Goal: Information Seeking & Learning: Learn about a topic

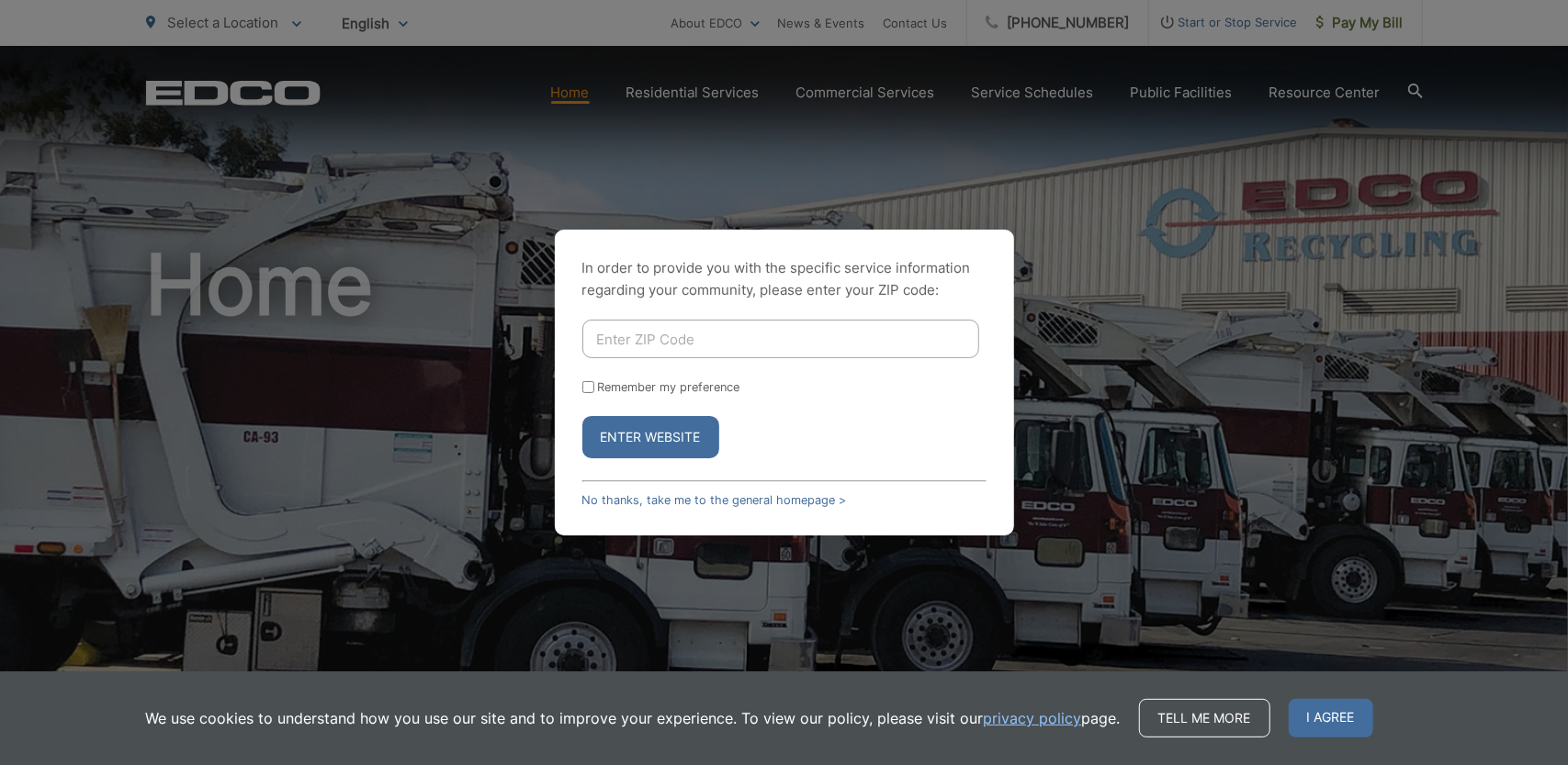
click at [657, 339] on input "Enter ZIP Code" at bounding box center [781, 338] width 397 height 38
type input "92069"
click at [640, 438] on button "Enter Website" at bounding box center [651, 436] width 137 height 42
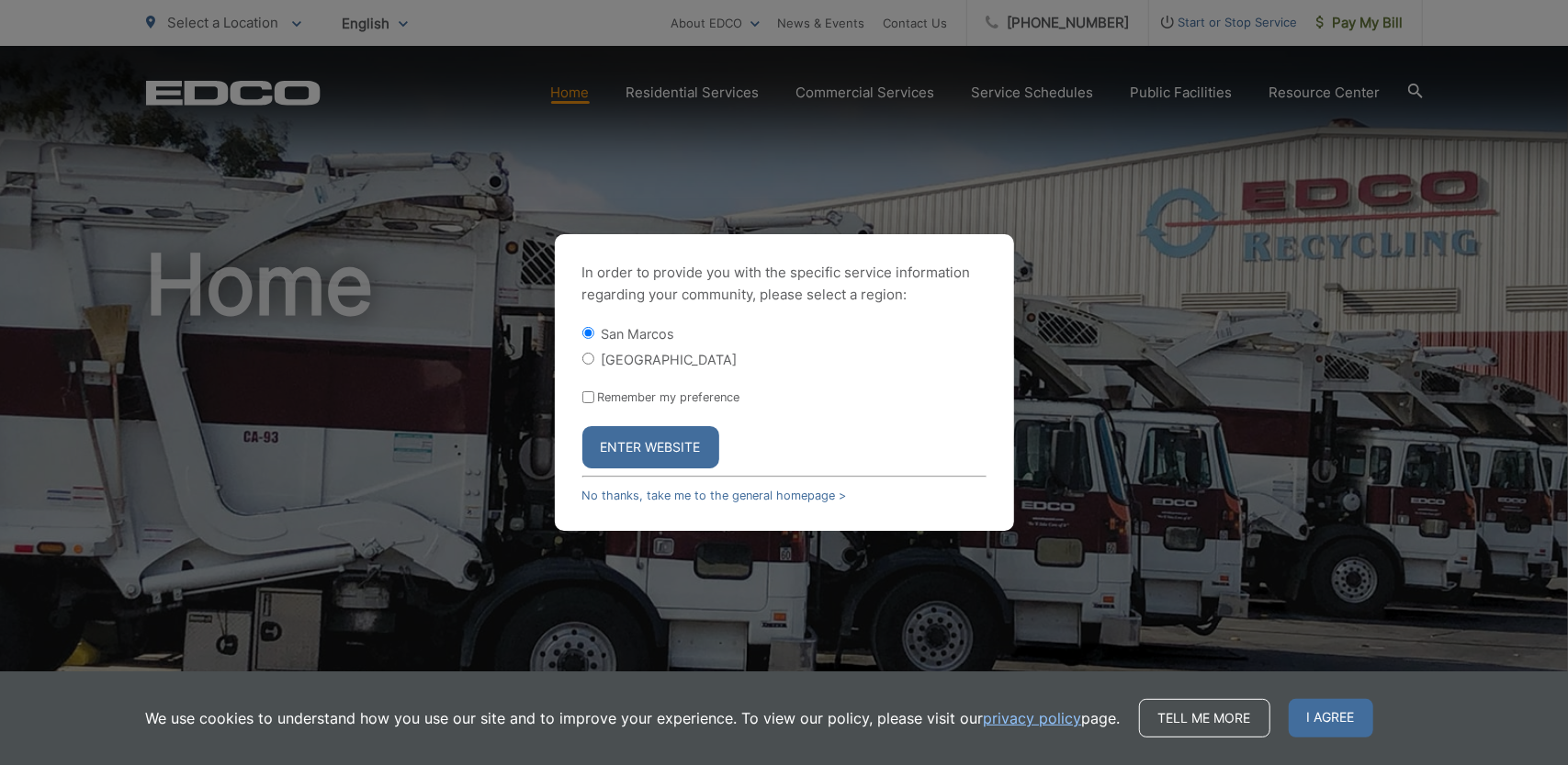
click at [639, 448] on button "Enter Website" at bounding box center [651, 447] width 137 height 42
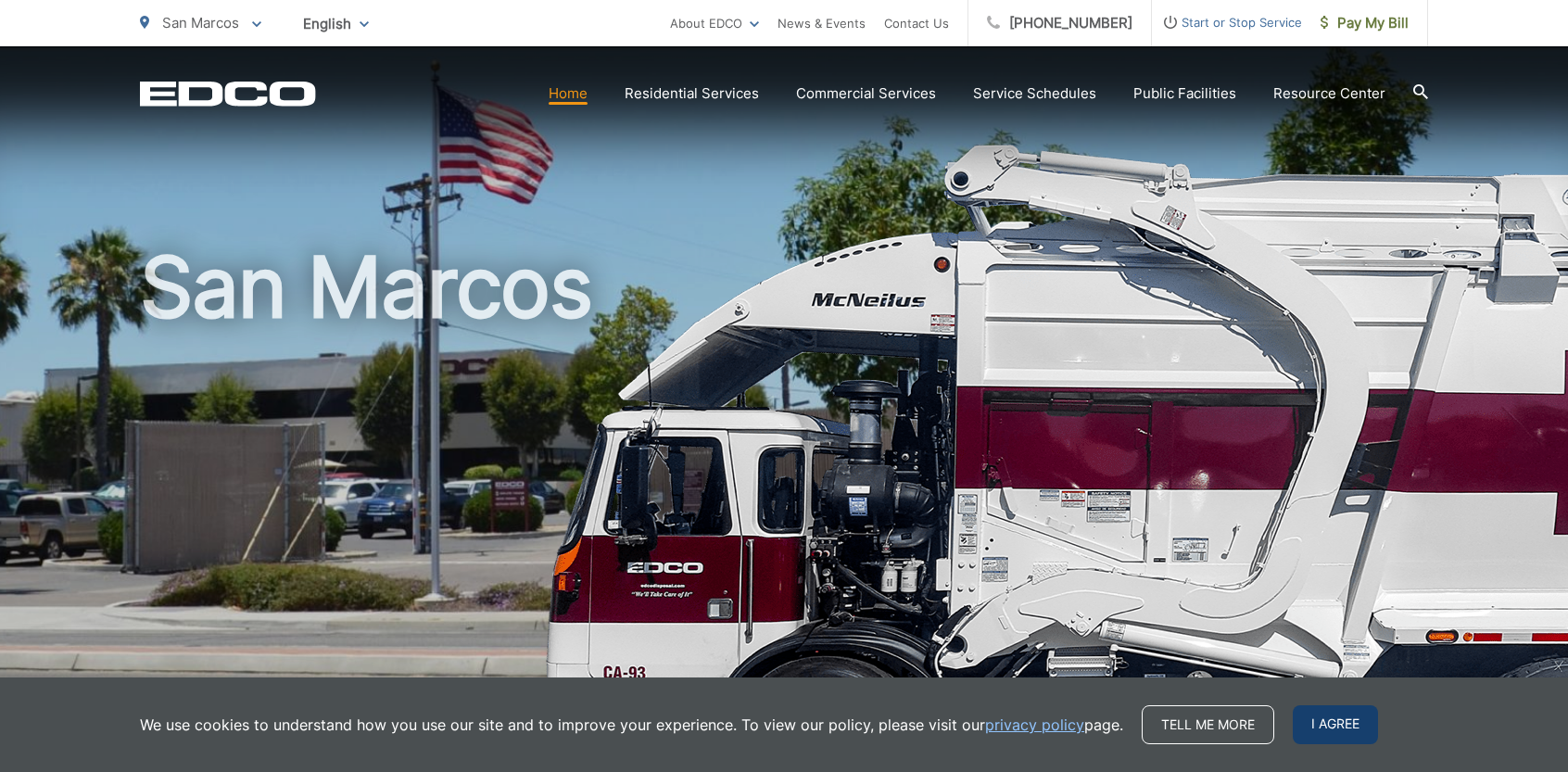
click at [1344, 731] on span "I agree" at bounding box center [1335, 724] width 85 height 39
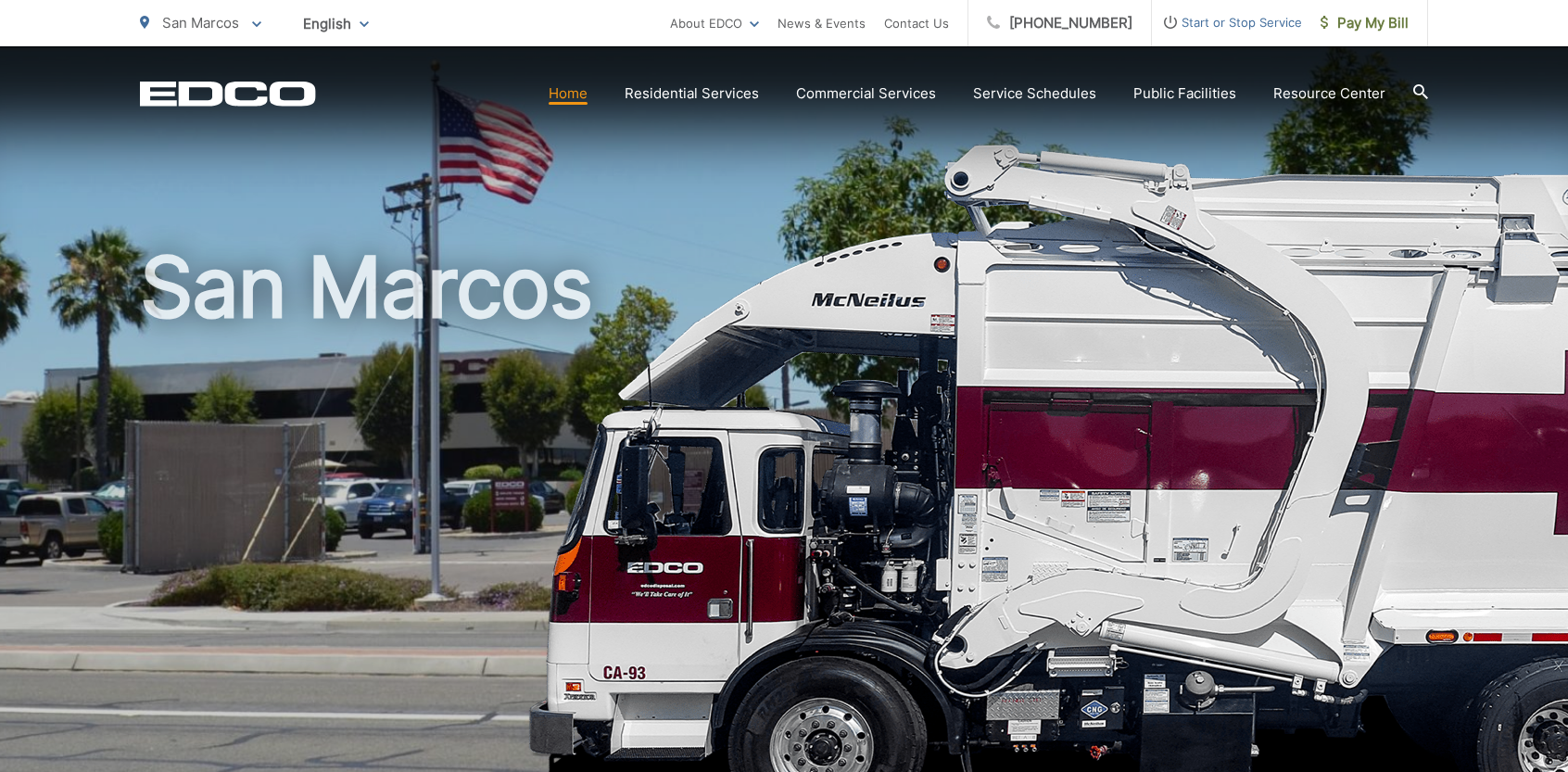
click at [1318, 363] on h1 "San Marcos" at bounding box center [784, 534] width 1288 height 587
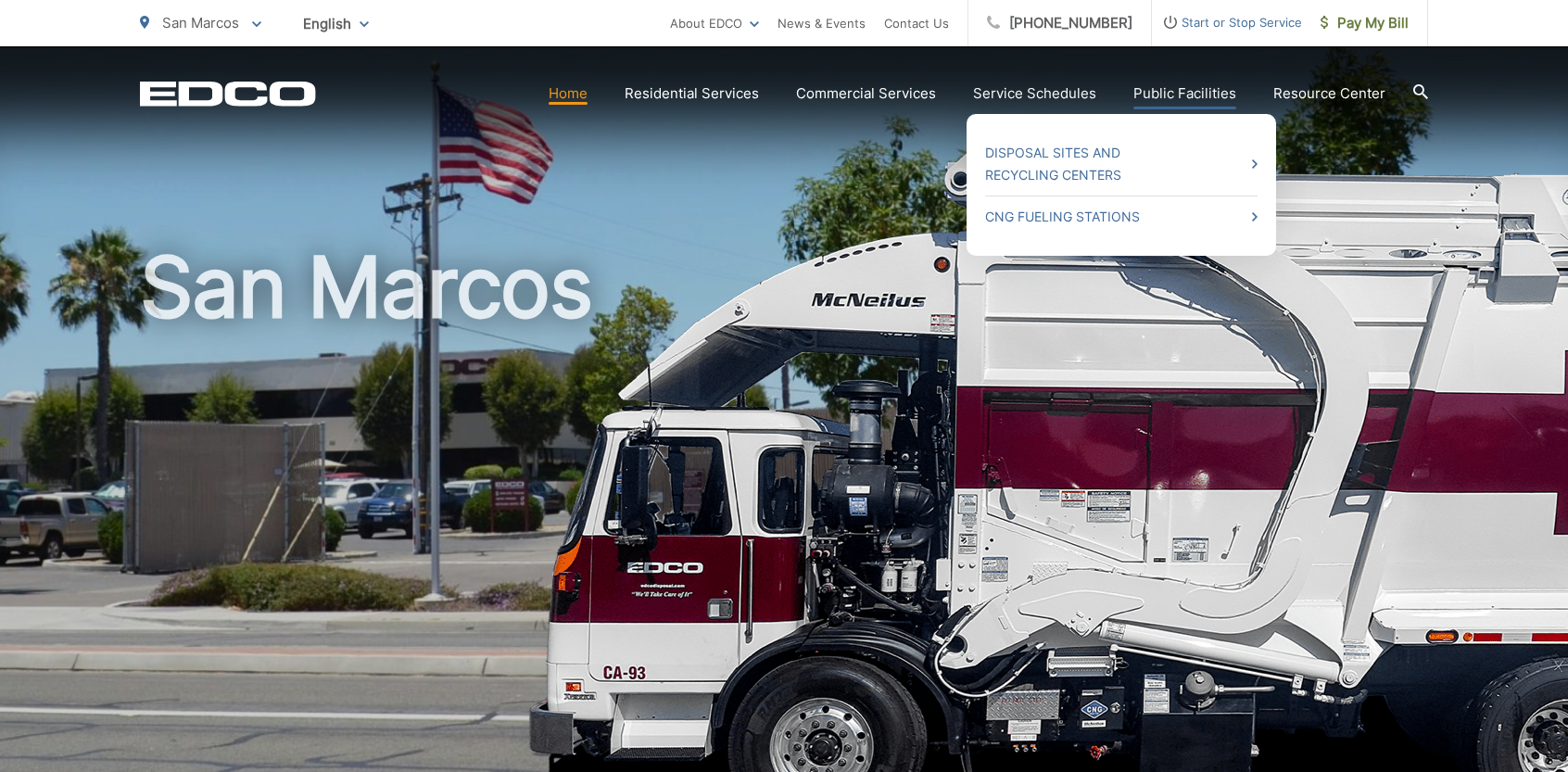
click at [1148, 88] on link "Public Facilities" at bounding box center [1184, 94] width 103 height 23
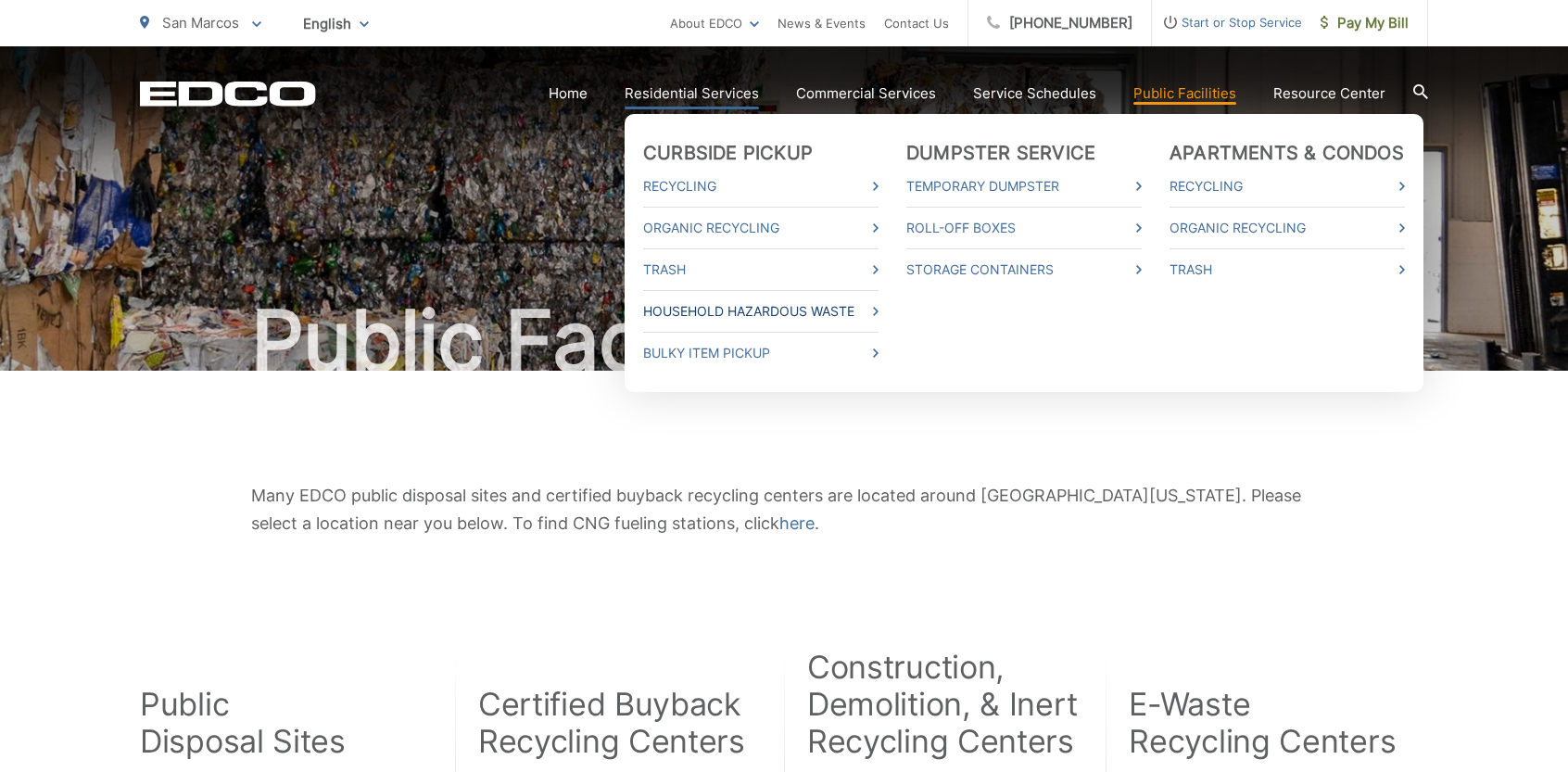
click at [878, 312] on link "Household Hazardous Waste" at bounding box center [760, 312] width 235 height 23
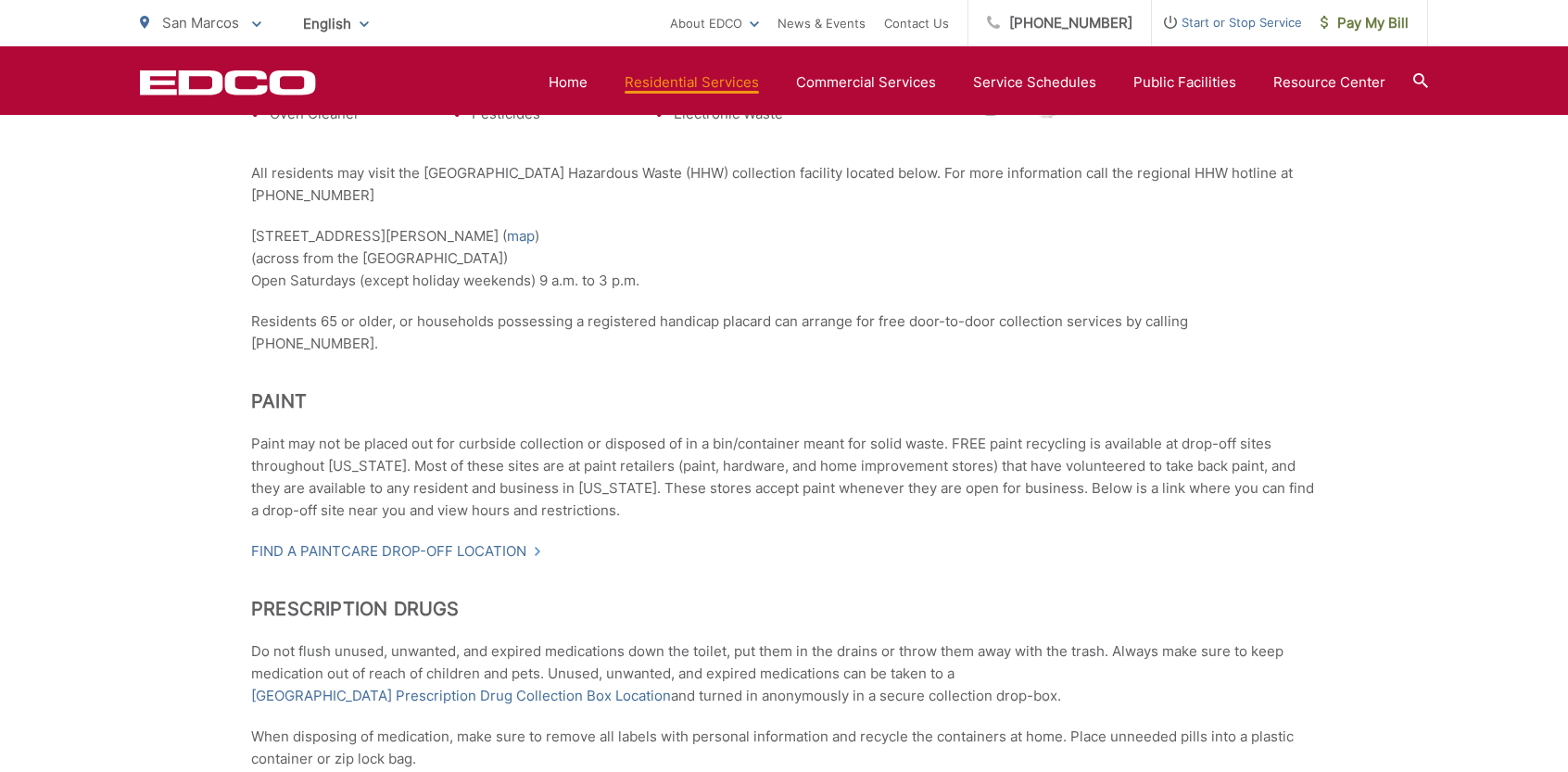
scroll to position [833, 0]
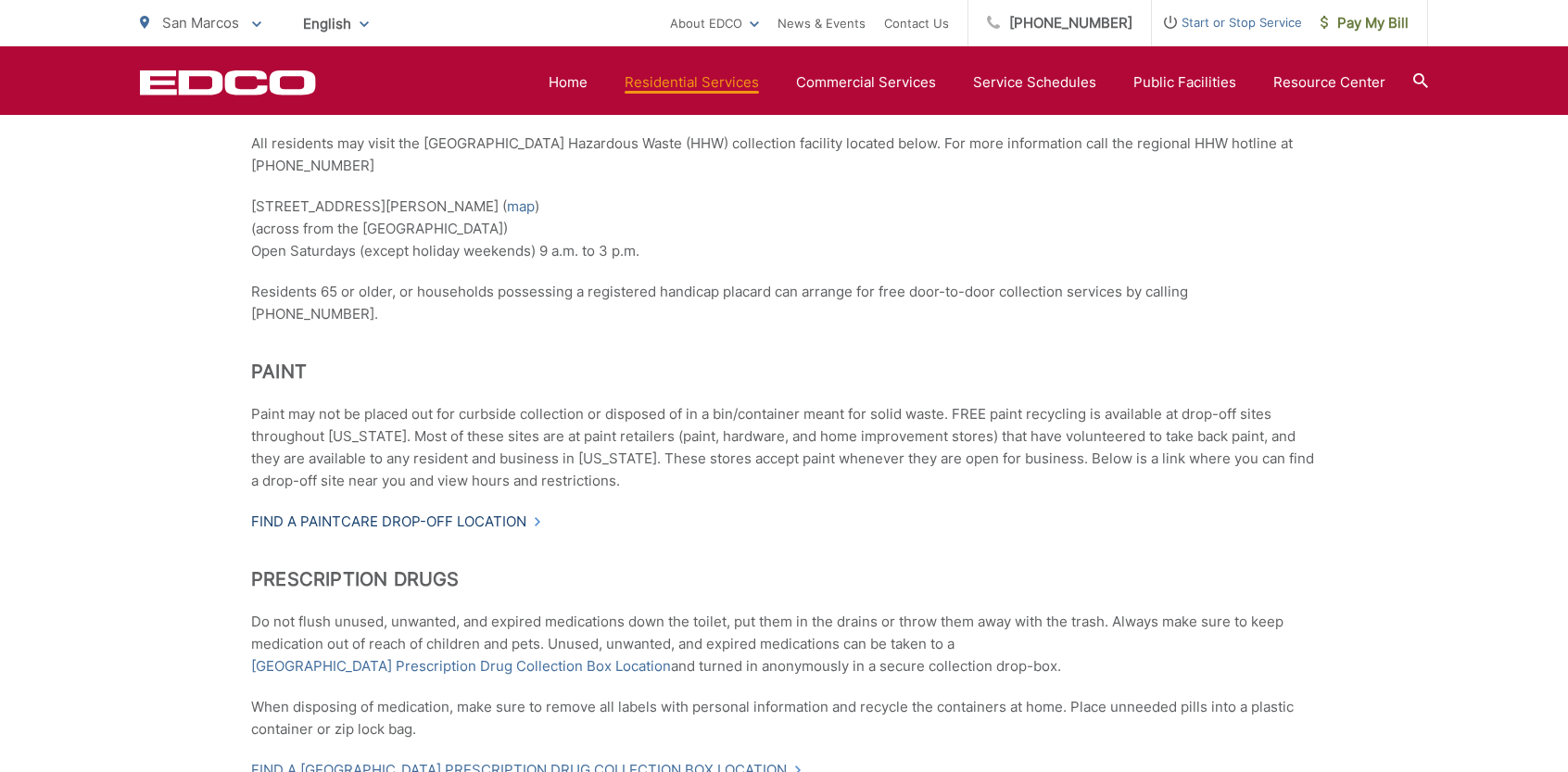
click at [421, 510] on link "Find a PaintCare drop-off location" at bounding box center [397, 522] width 291 height 23
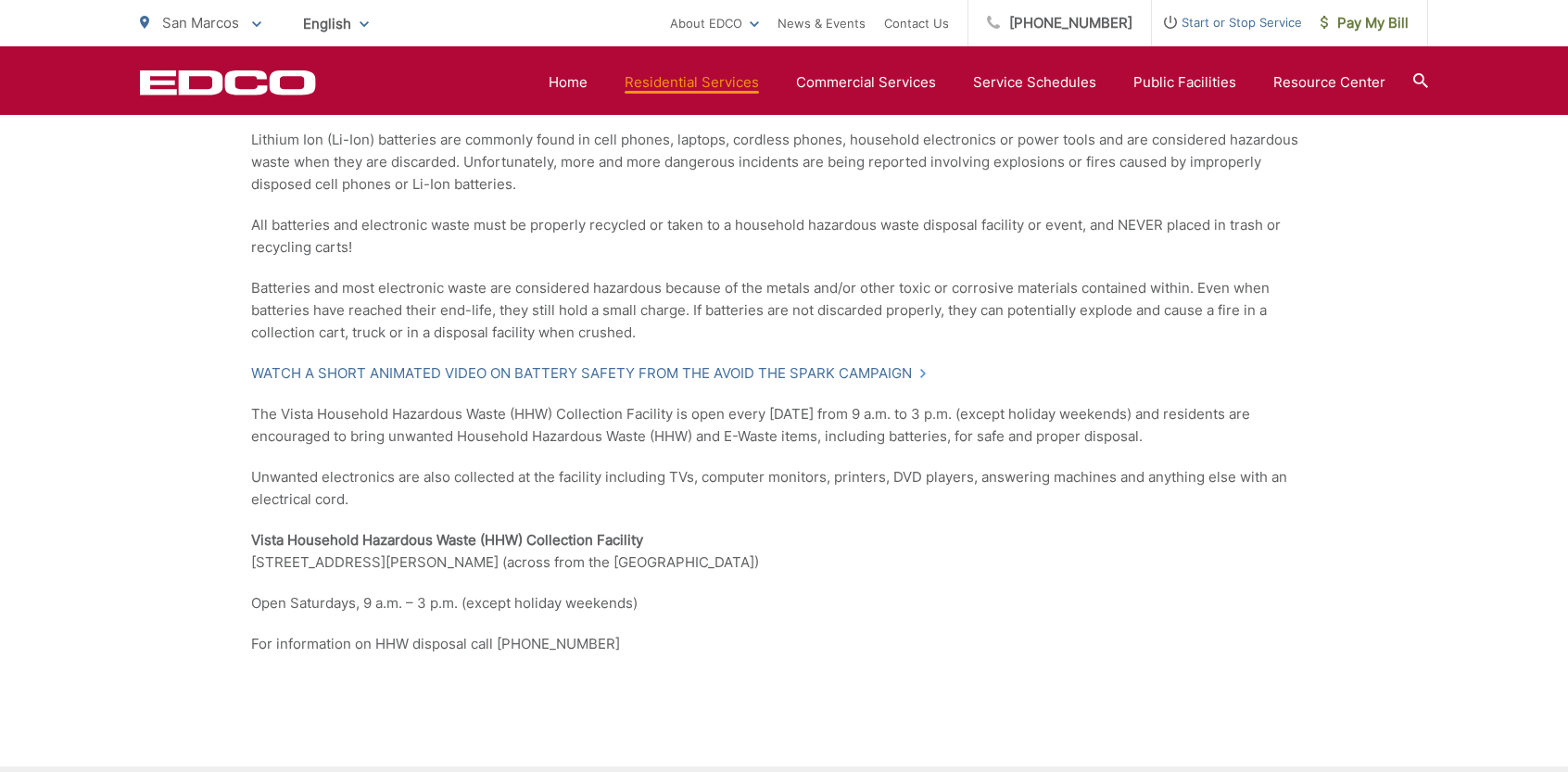
scroll to position [1390, 0]
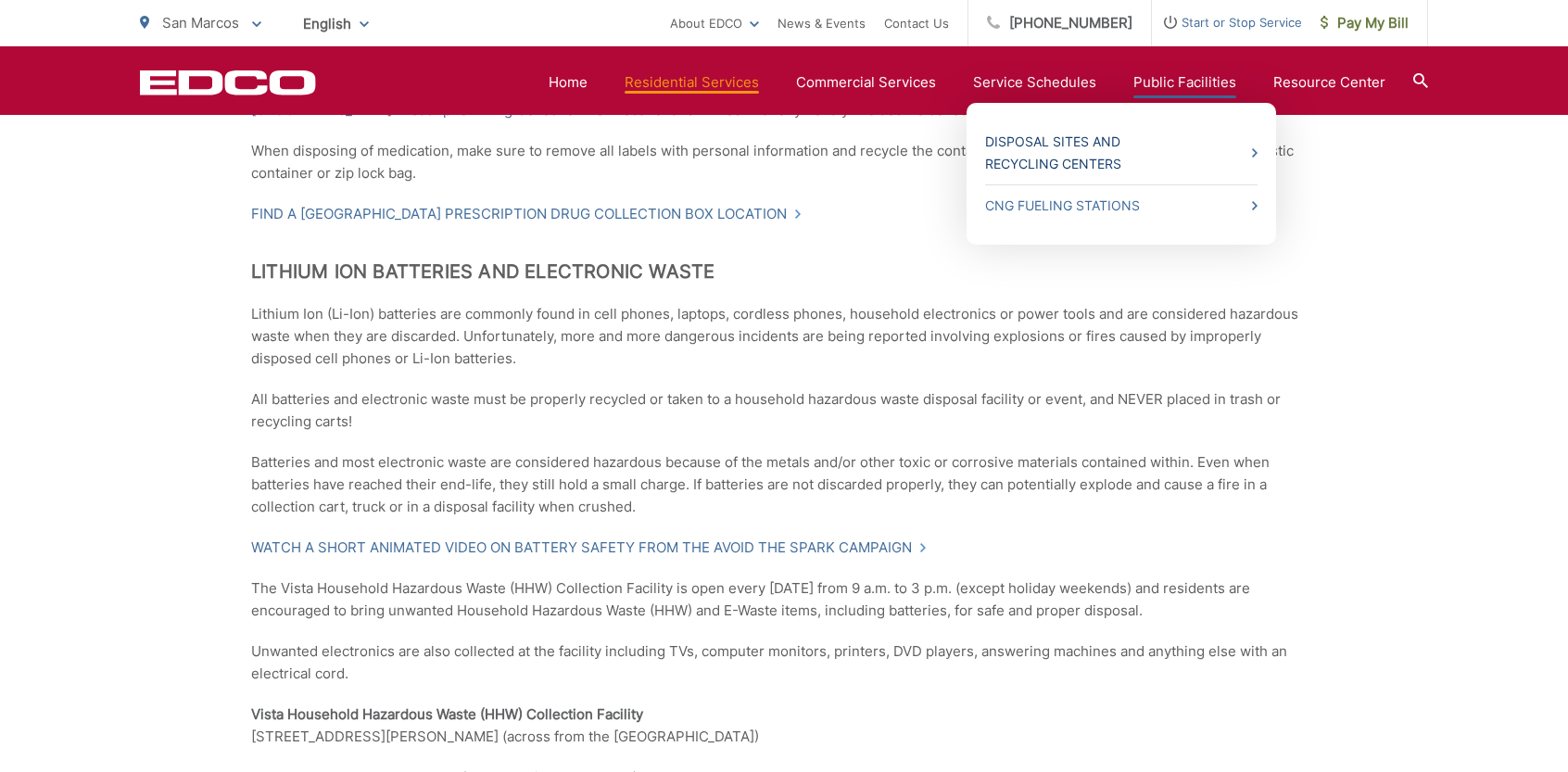
click at [1256, 155] on icon at bounding box center [1254, 153] width 6 height 9
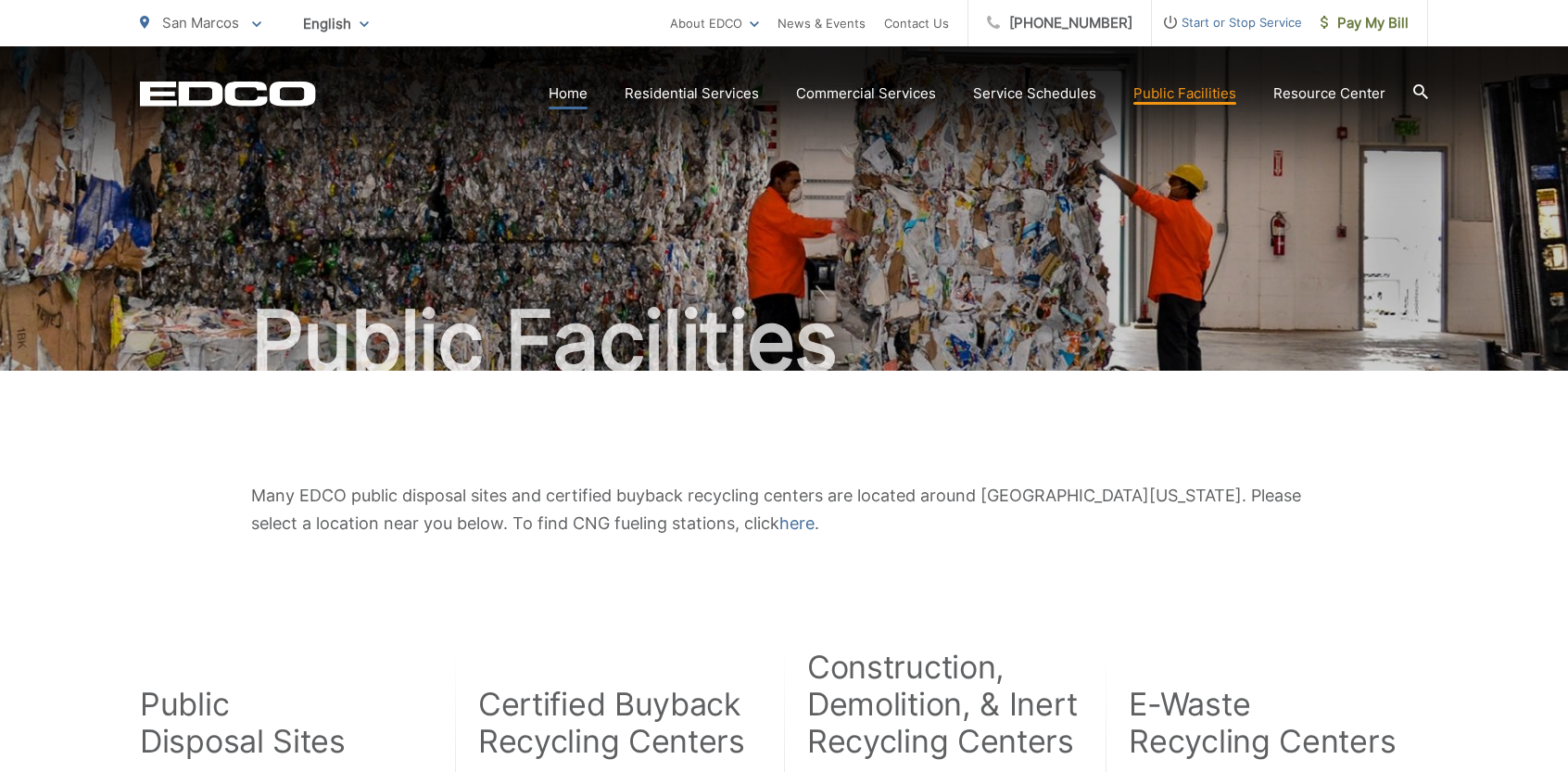
click at [584, 88] on link "Home" at bounding box center [567, 94] width 39 height 23
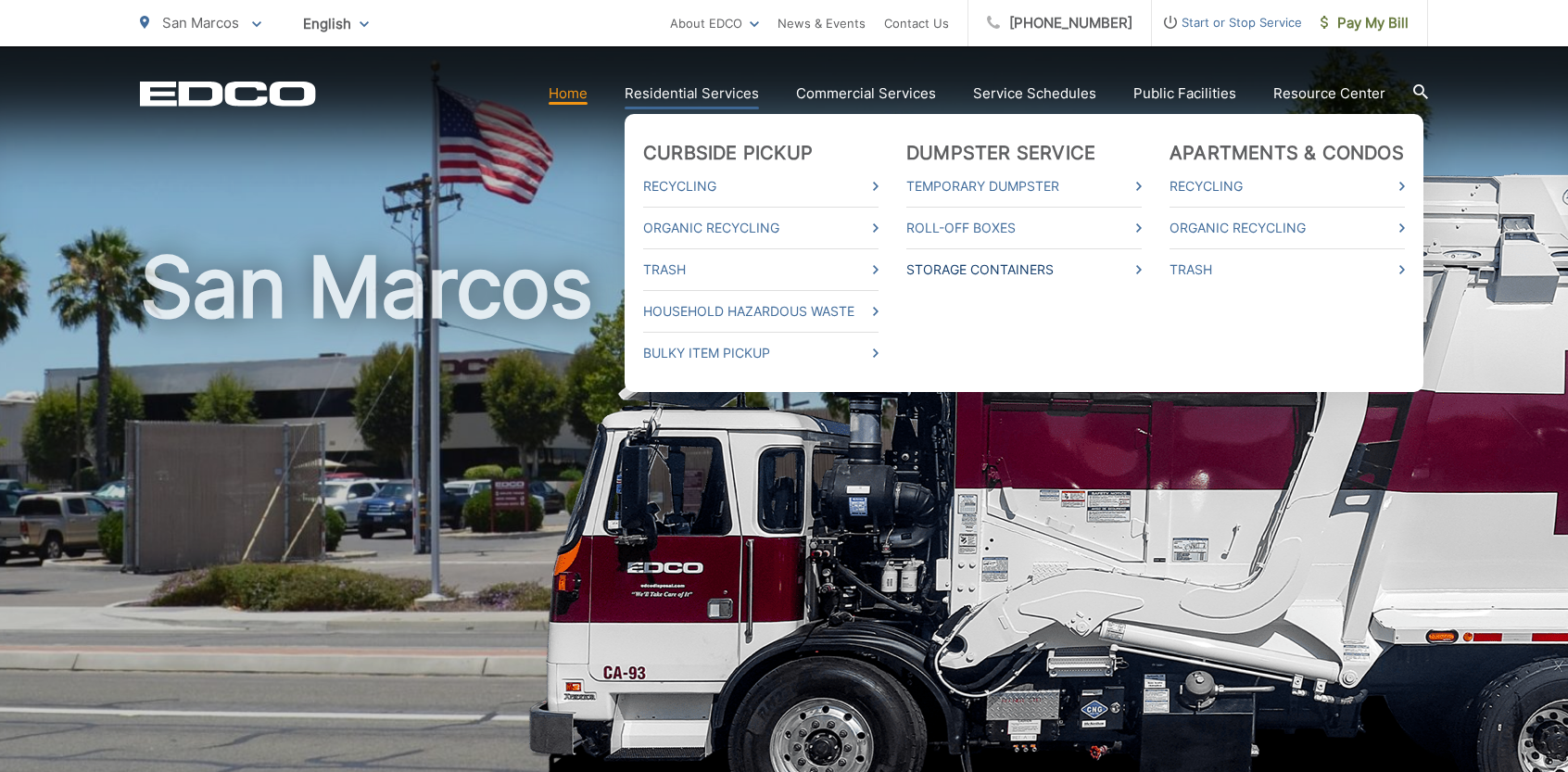
scroll to position [93, 0]
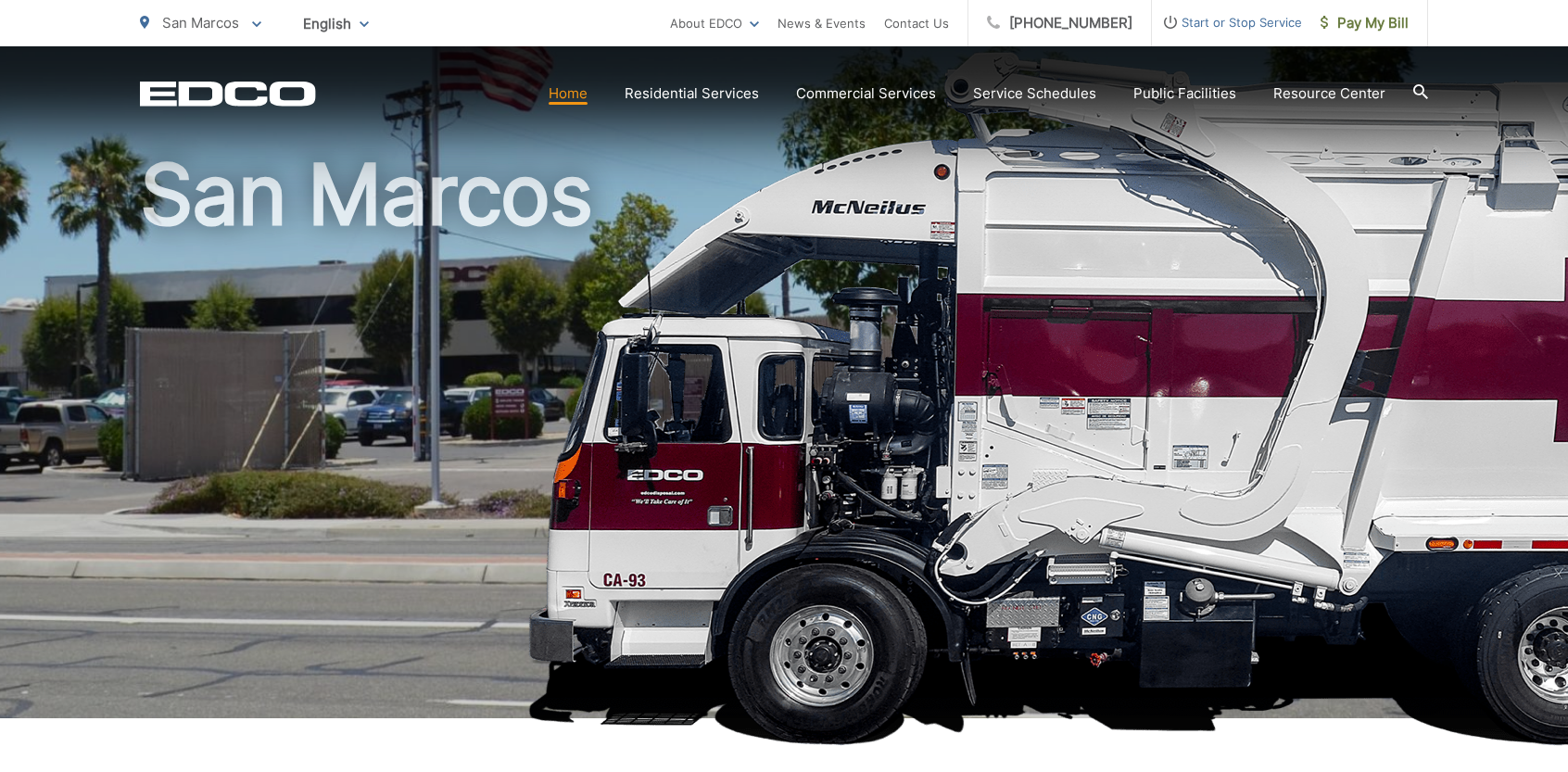
click at [1203, 410] on h1 "San Marcos" at bounding box center [784, 441] width 1288 height 587
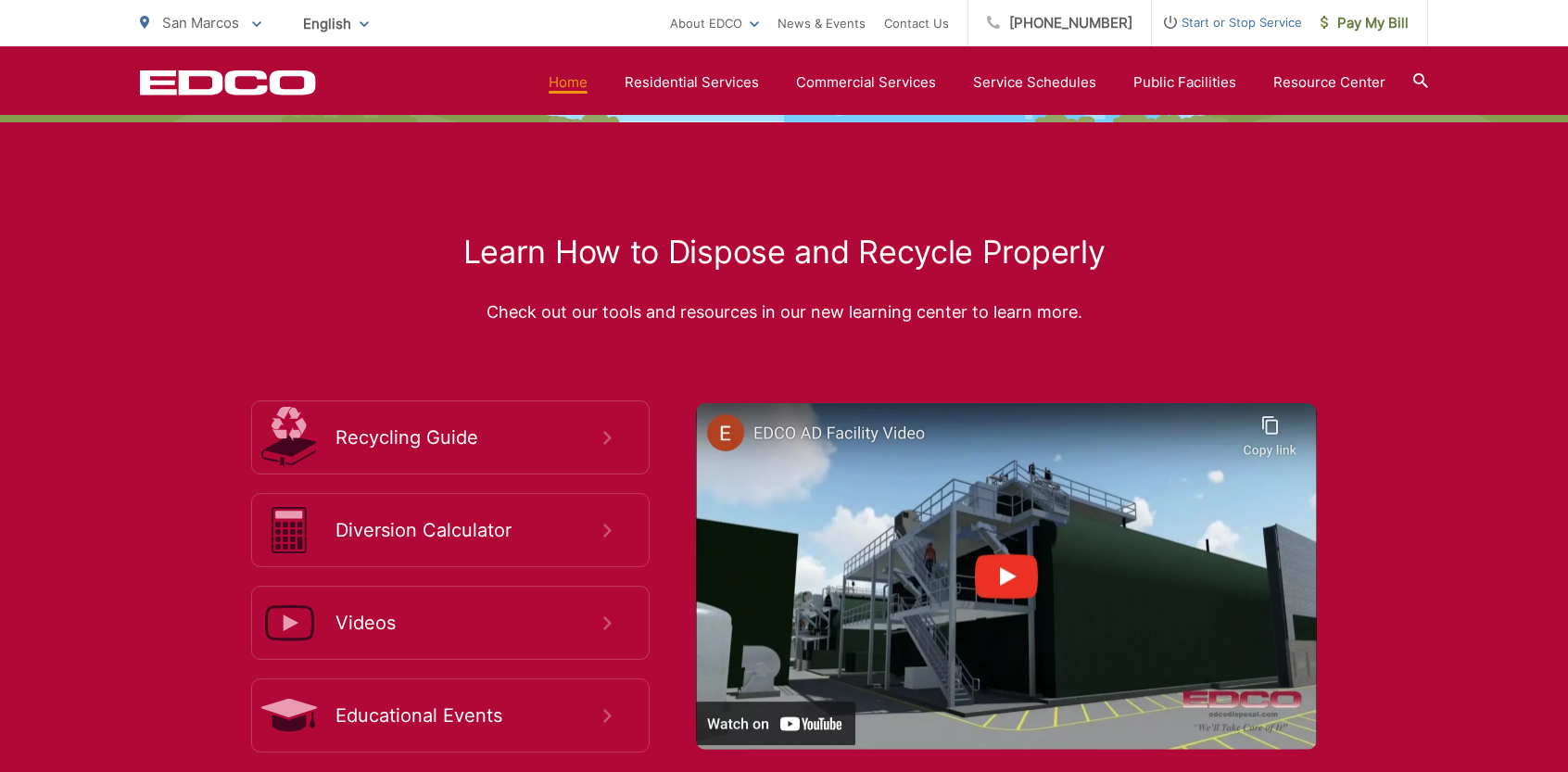
scroll to position [3335, 0]
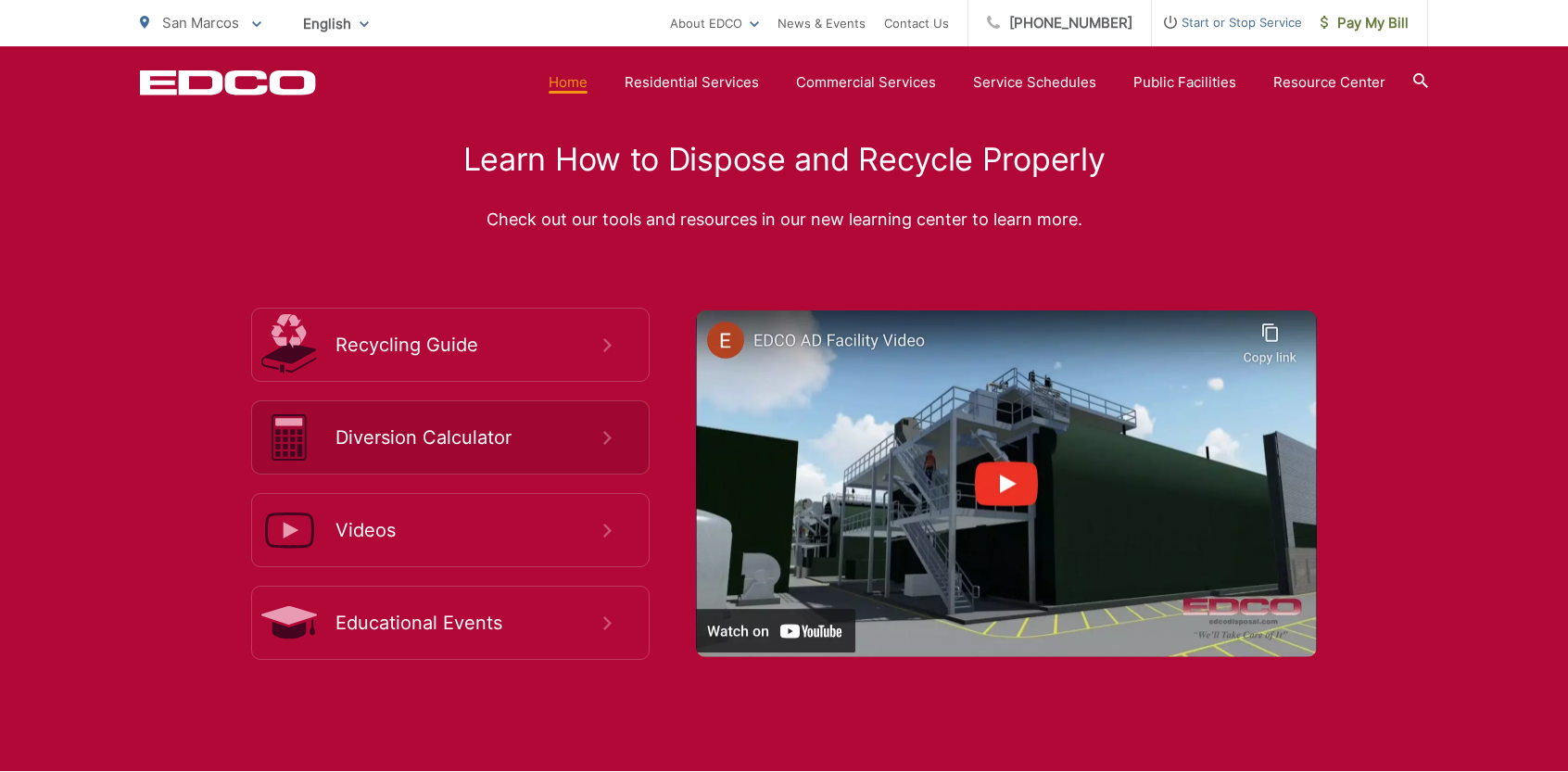
click at [603, 440] on icon at bounding box center [607, 437] width 9 height 14
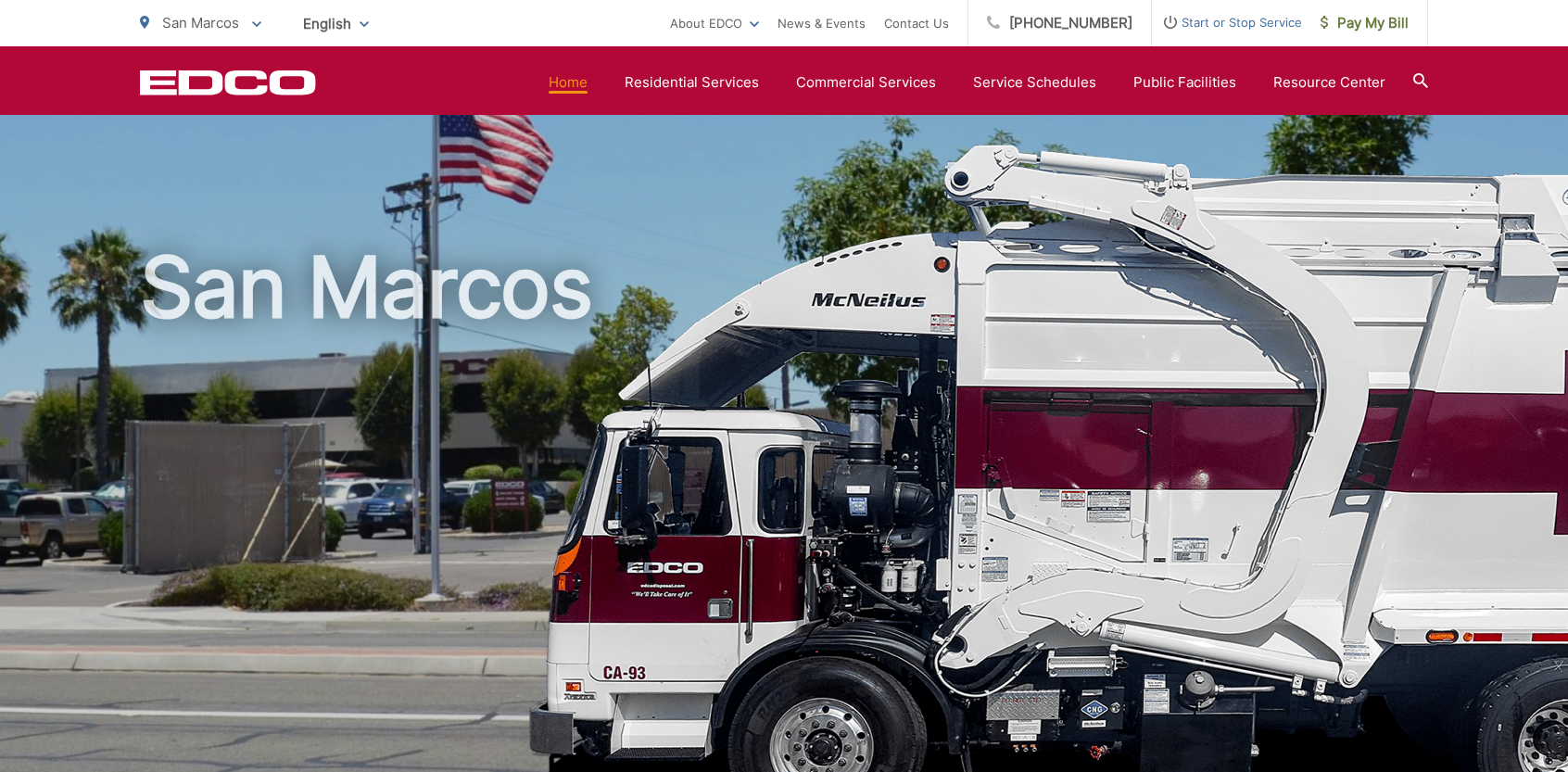
scroll to position [3335, 0]
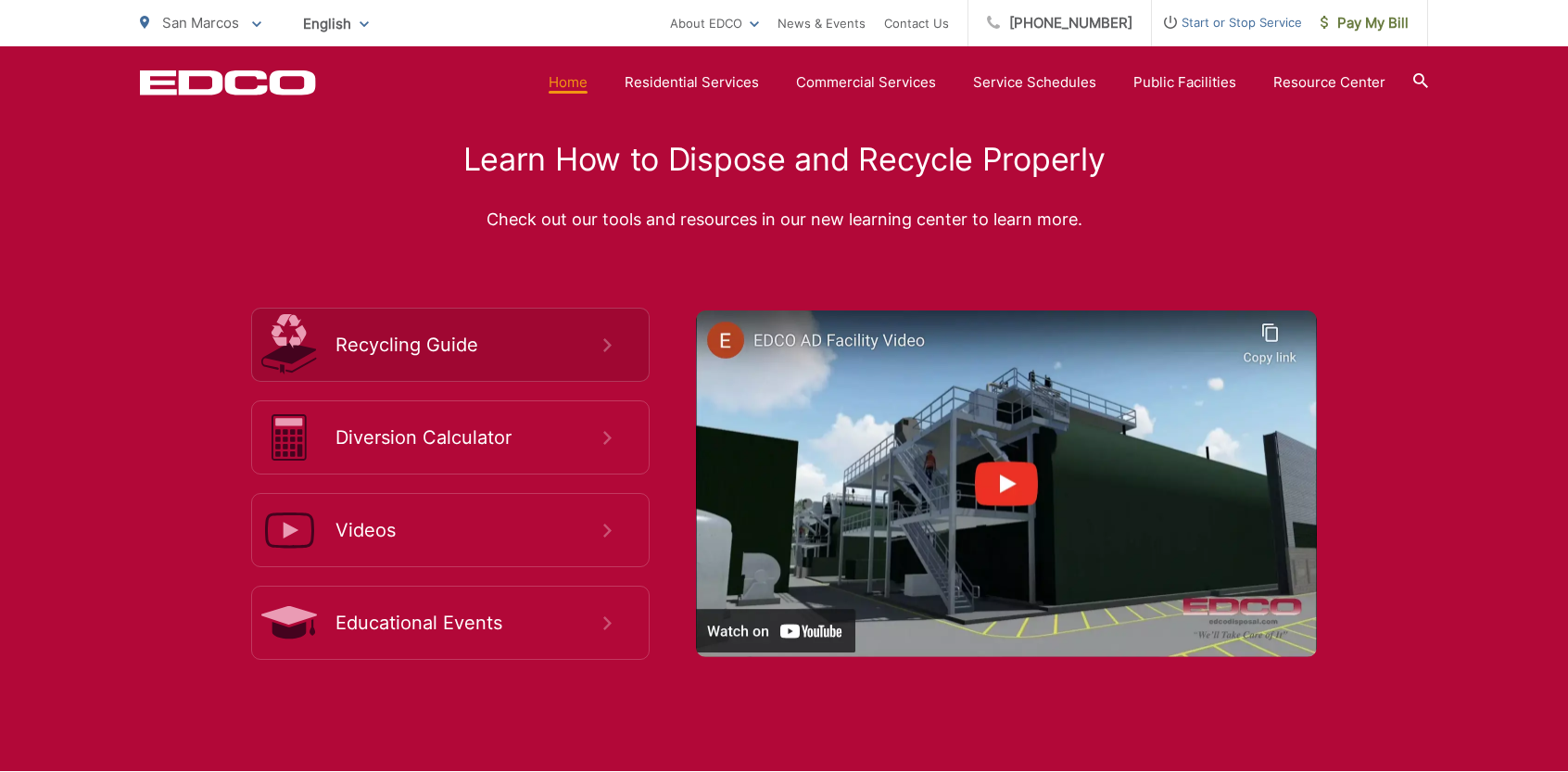
click at [604, 342] on icon at bounding box center [607, 345] width 9 height 14
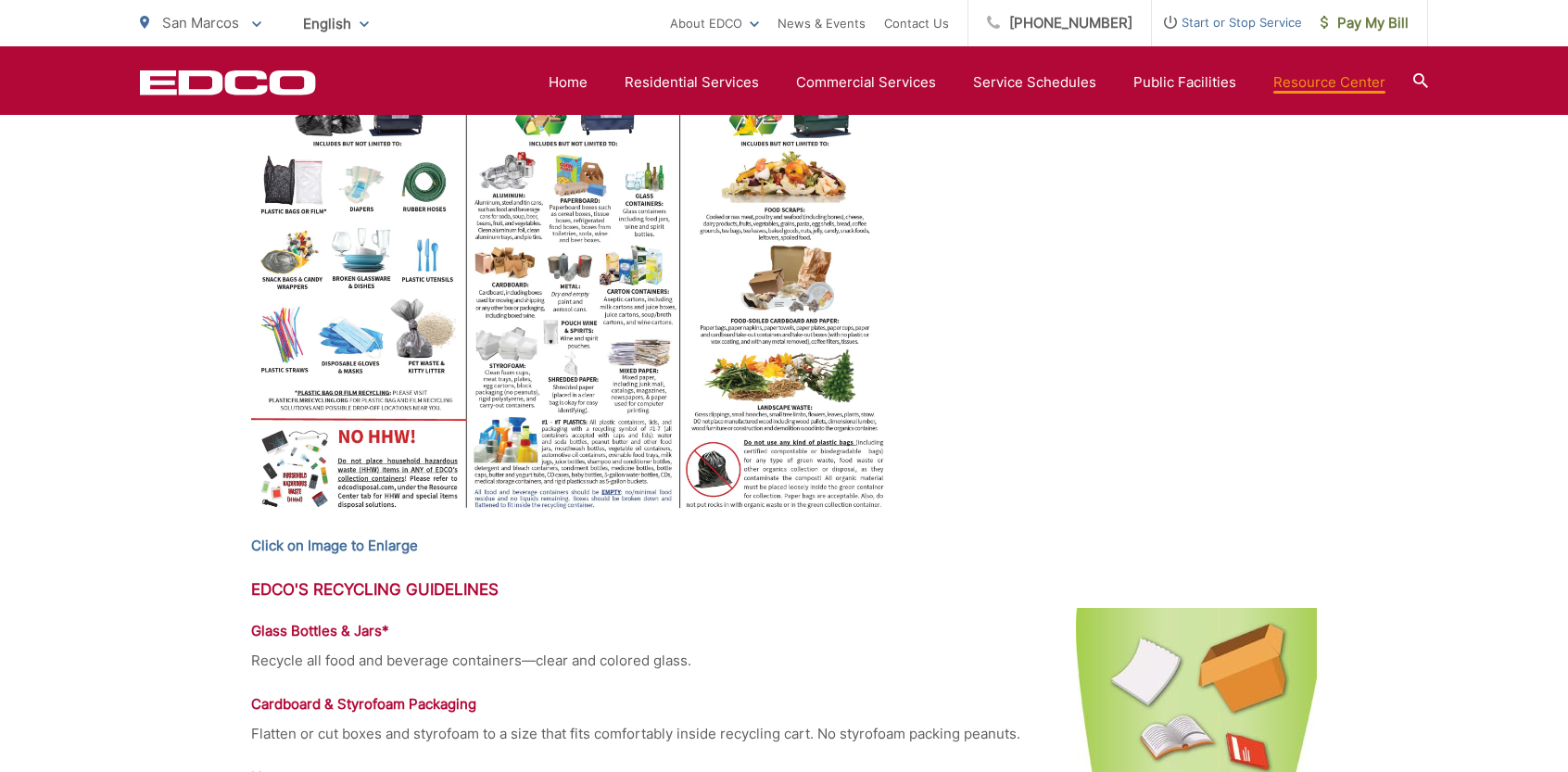
scroll to position [183, 0]
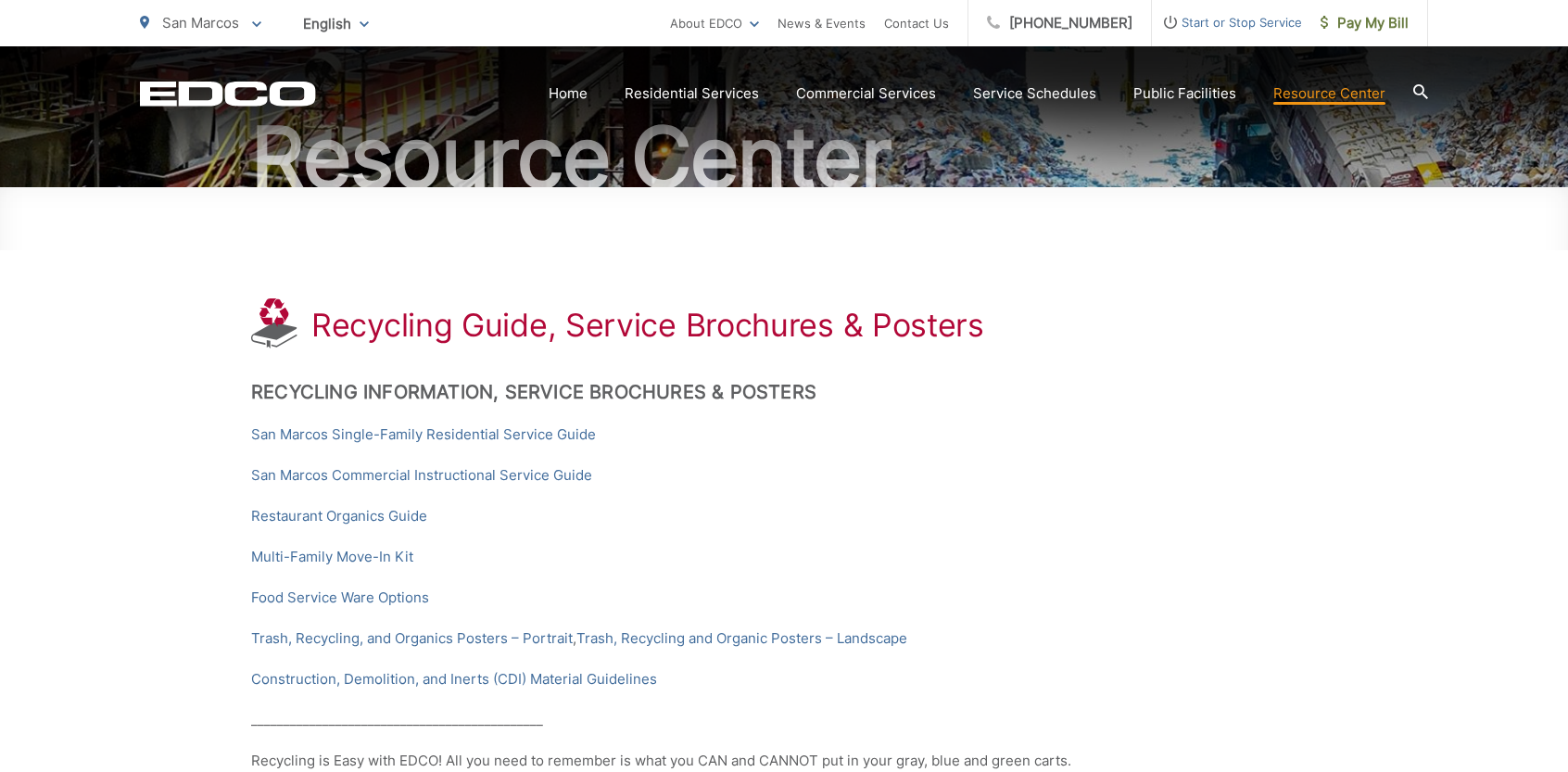
click at [369, 24] on div "English English Spanish Korean Arabic" at bounding box center [336, 24] width 94 height 32
click at [364, 24] on div "English English Spanish Korean Arabic" at bounding box center [336, 24] width 94 height 32
click at [583, 86] on link "Home" at bounding box center [567, 94] width 39 height 23
